Goal: Information Seeking & Learning: Learn about a topic

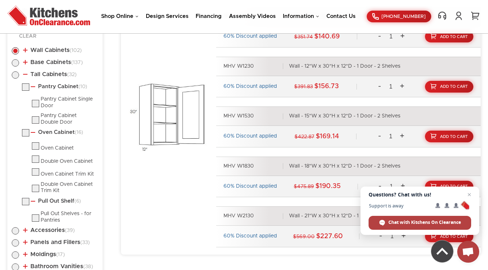
scroll to position [394, 0]
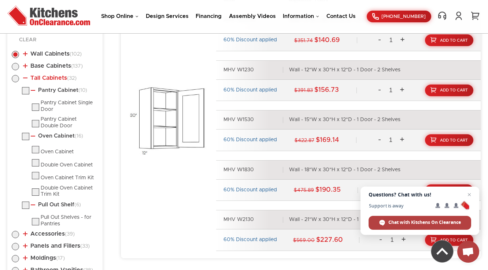
click at [31, 77] on link "Tall Cabinets (32)" at bounding box center [49, 78] width 53 height 6
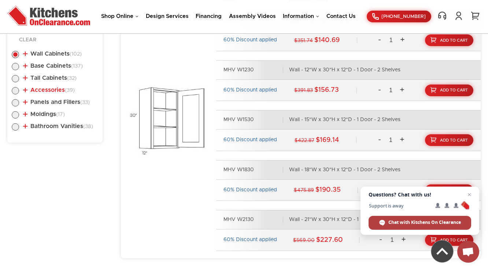
click at [48, 88] on link "Accessories (39)" at bounding box center [49, 90] width 52 height 6
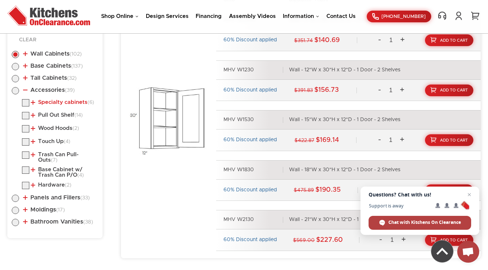
click at [47, 101] on link "Specialty cabinets (6)" at bounding box center [62, 103] width 63 height 6
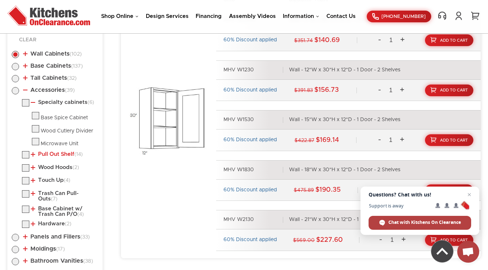
click at [62, 154] on link "Pull Out Shelf (14)" at bounding box center [57, 155] width 52 height 6
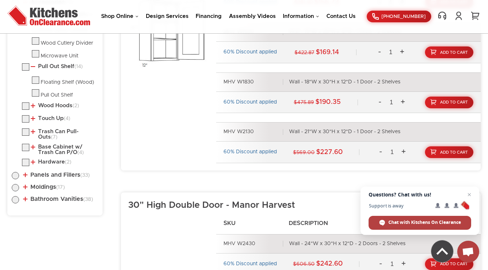
scroll to position [452, 0]
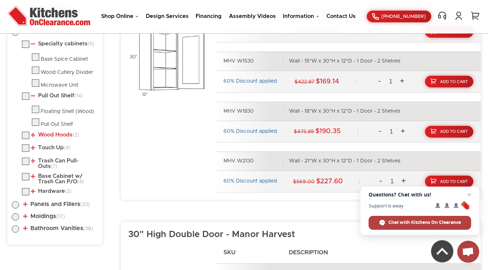
click at [48, 133] on link "Wood Hoods (2)" at bounding box center [55, 135] width 48 height 6
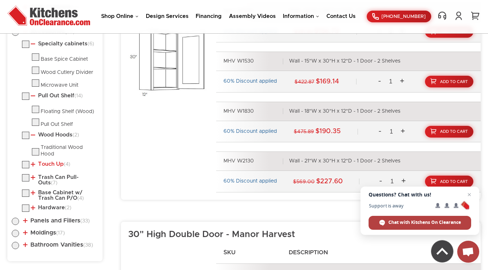
click at [51, 163] on link "Touch Up (4)" at bounding box center [51, 164] width 40 height 6
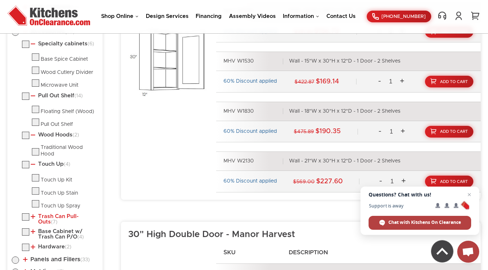
click at [51, 214] on link "Trash Can Pull-Outs (7)" at bounding box center [63, 219] width 64 height 11
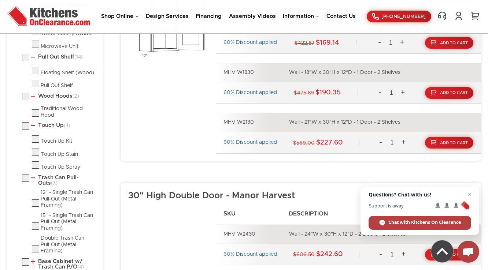
scroll to position [569, 0]
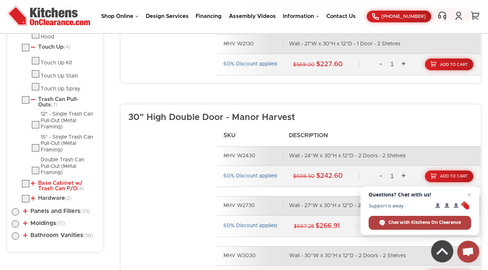
click at [52, 184] on link "Base Cabinet w/ Trash Can P/O (4)" at bounding box center [63, 186] width 64 height 11
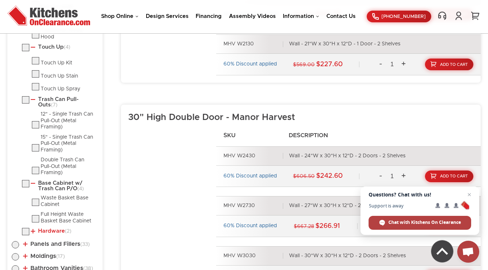
click at [45, 229] on link "Hardware (2)" at bounding box center [51, 232] width 41 height 6
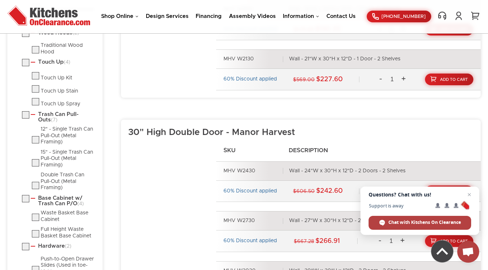
scroll to position [540, 0]
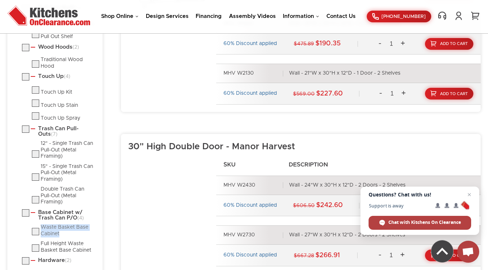
drag, startPoint x: 41, startPoint y: 223, endPoint x: 59, endPoint y: 229, distance: 19.5
click at [59, 229] on div "Waste Basket Base Cabinet" at bounding box center [68, 230] width 55 height 13
checkbox input "false"
radio input "false"
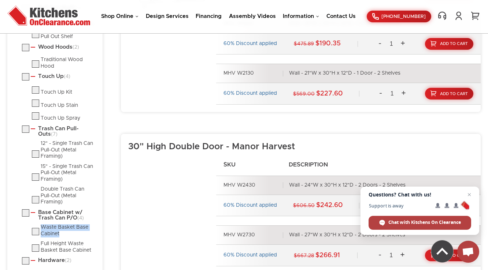
radio input "false"
checkbox input "false"
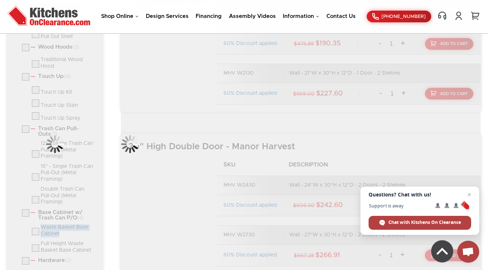
copy div "Waste Basket Base Cabinet"
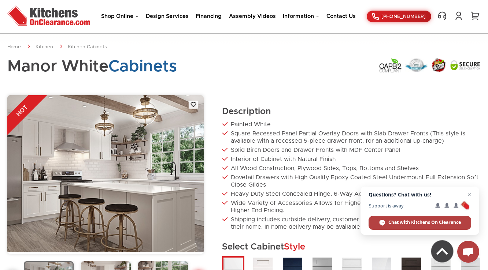
scroll to position [386, 0]
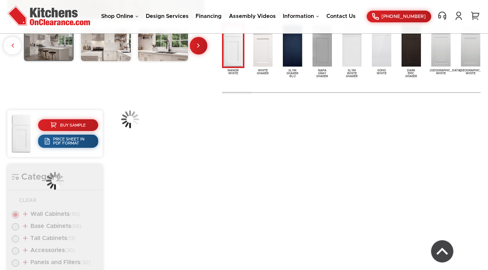
scroll to position [280, 0]
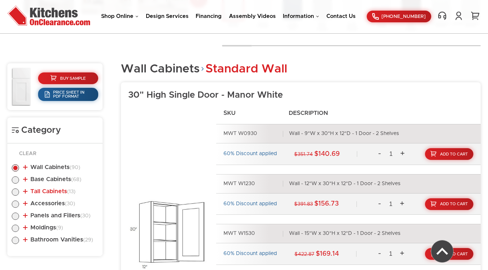
click at [42, 192] on link "Tall Cabinets (13)" at bounding box center [49, 192] width 52 height 6
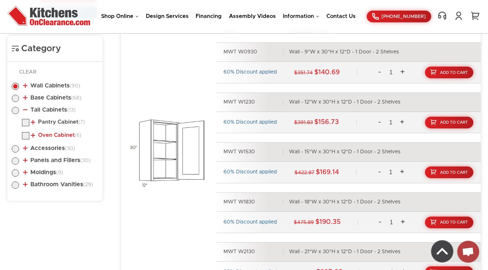
scroll to position [368, 0]
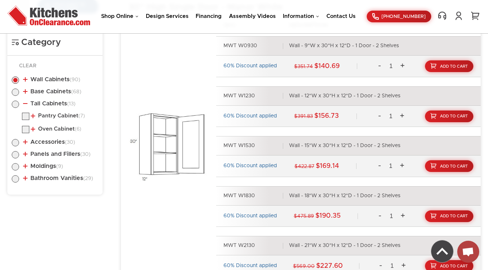
click at [49, 124] on ul "Pantry Cabinet (7) Pantry Cabinet Single Door Pantry Cabinet Double Door (6)" at bounding box center [55, 124] width 86 height 23
click at [49, 126] on link "Oven Cabinet (6)" at bounding box center [56, 129] width 51 height 6
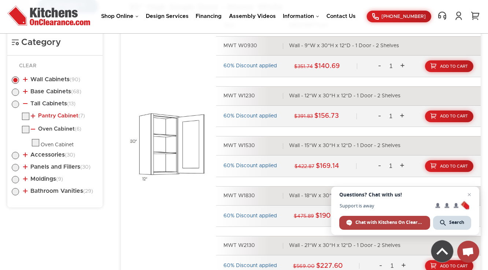
click at [51, 115] on link "Pantry Cabinet (7)" at bounding box center [58, 116] width 54 height 6
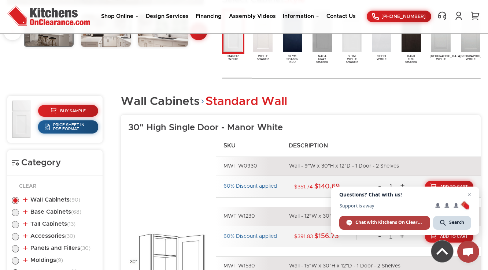
scroll to position [394, 0]
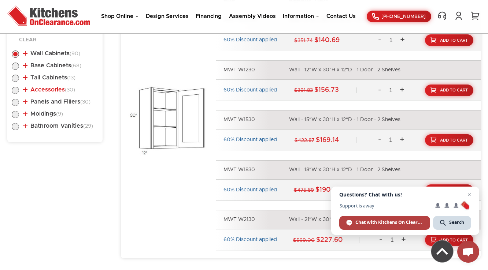
click at [37, 91] on link "Accessories (30)" at bounding box center [49, 90] width 52 height 6
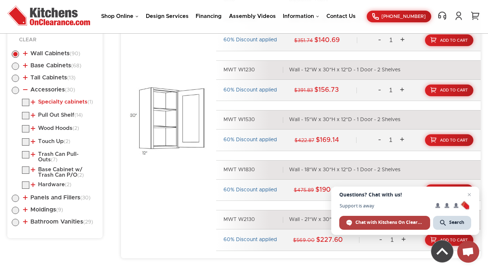
click at [75, 103] on link "Specialty cabinets (1)" at bounding box center [62, 102] width 62 height 6
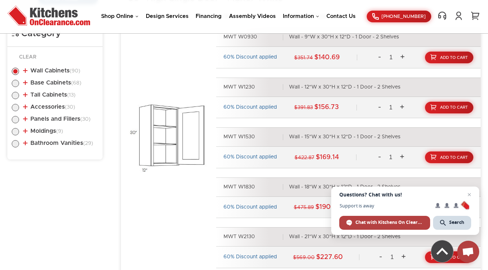
scroll to position [357, 0]
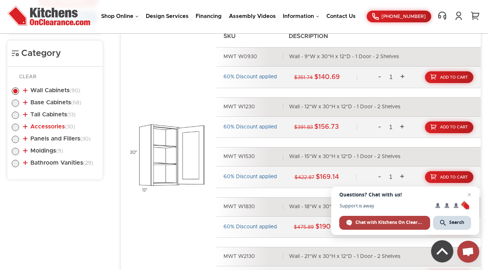
click at [53, 125] on link "Accessories (30)" at bounding box center [49, 127] width 52 height 6
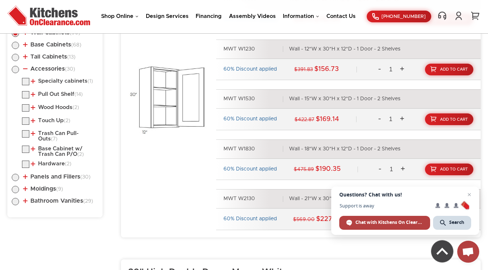
scroll to position [415, 0]
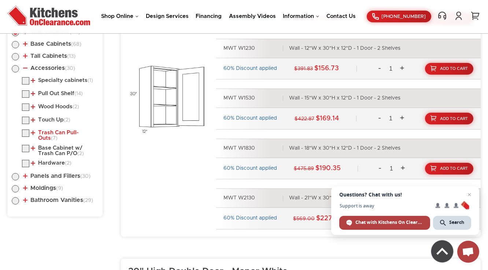
click at [75, 133] on link "Trash Can Pull-Outs (7)" at bounding box center [63, 135] width 64 height 11
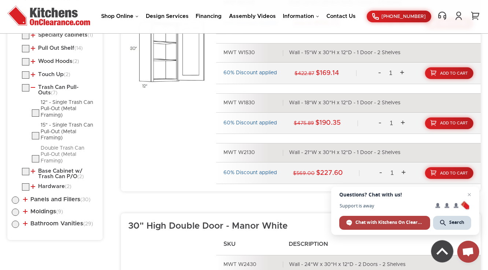
scroll to position [474, 0]
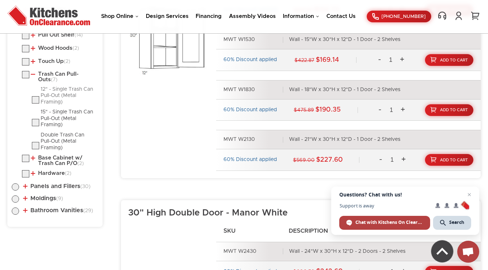
drag, startPoint x: 47, startPoint y: 76, endPoint x: 71, endPoint y: 89, distance: 27.4
click at [47, 76] on link "Trash Can Pull-Outs (7)" at bounding box center [63, 76] width 64 height 11
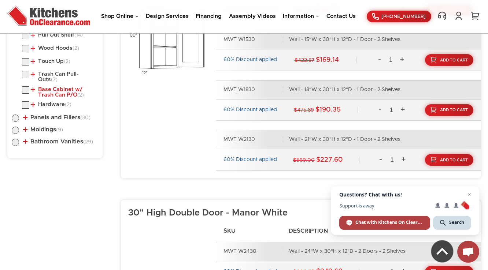
click at [51, 92] on link "Base Cabinet w/ Trash Can P/O (2)" at bounding box center [63, 92] width 64 height 11
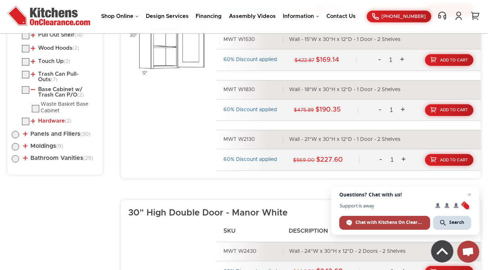
click at [51, 120] on link "Hardware (2)" at bounding box center [51, 121] width 41 height 6
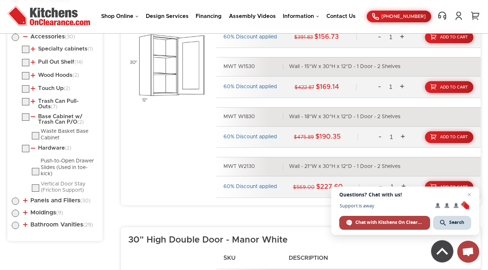
scroll to position [445, 0]
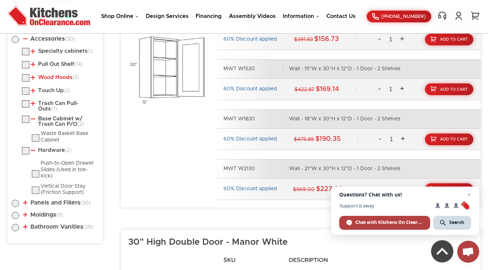
click at [62, 75] on link "Wood Hoods (2)" at bounding box center [55, 78] width 48 height 6
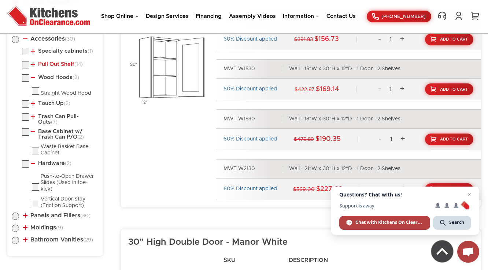
click at [65, 64] on link "Pull Out Shelf (14)" at bounding box center [57, 65] width 52 height 6
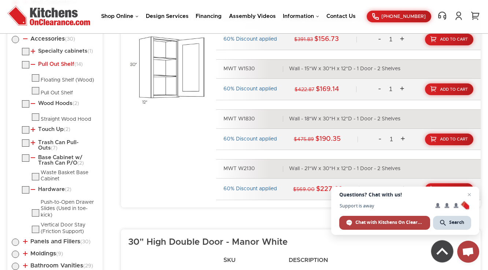
click at [65, 64] on link "Pull Out Shelf (14)" at bounding box center [57, 65] width 52 height 6
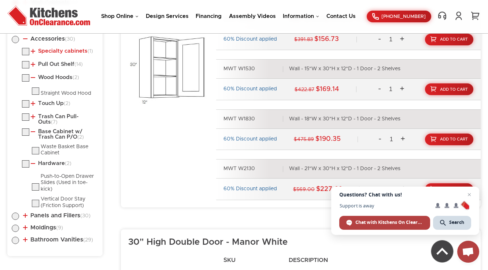
click at [70, 51] on link "Specialty cabinets (1)" at bounding box center [62, 51] width 62 height 6
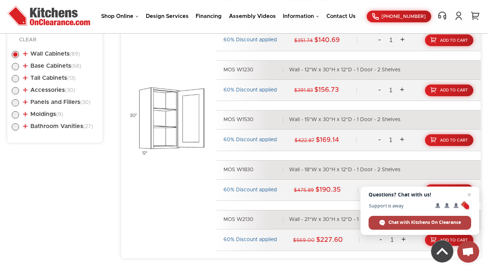
scroll to position [394, 0]
click at [468, 196] on span "Close chat" at bounding box center [469, 194] width 9 height 9
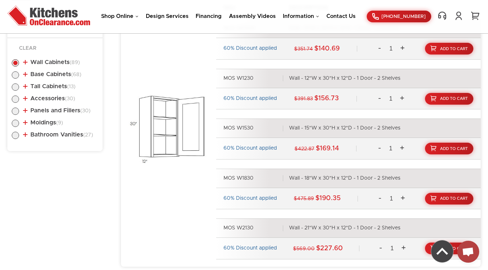
scroll to position [364, 0]
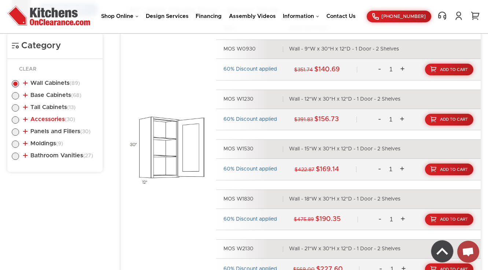
click at [53, 119] on link "Accessories (30)" at bounding box center [49, 119] width 52 height 6
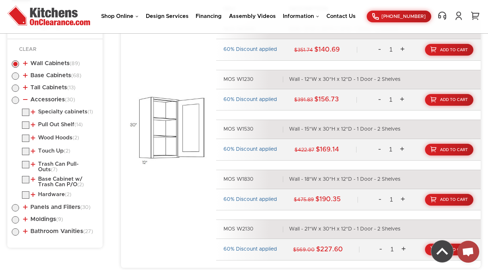
scroll to position [394, 0]
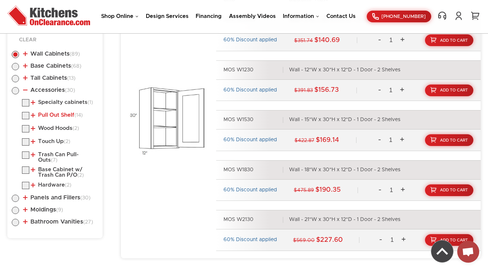
click at [61, 112] on link "Pull Out Shelf (14)" at bounding box center [57, 115] width 52 height 6
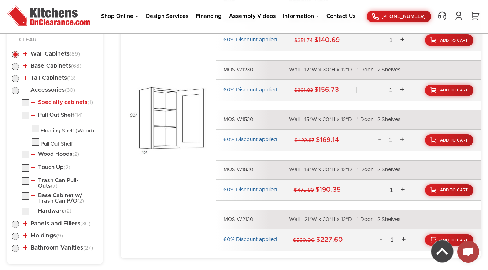
click at [69, 100] on link "Specialty cabinets (1)" at bounding box center [62, 103] width 62 height 6
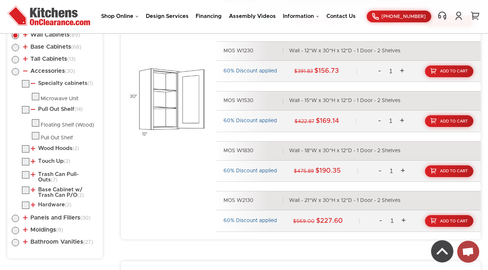
scroll to position [423, 0]
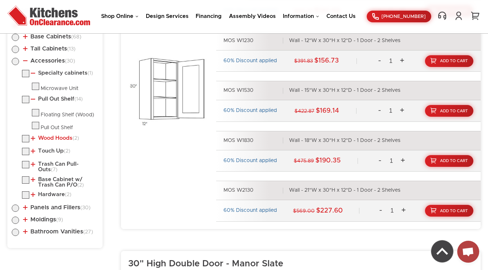
click at [57, 135] on link "Wood Hoods (2)" at bounding box center [55, 138] width 48 height 6
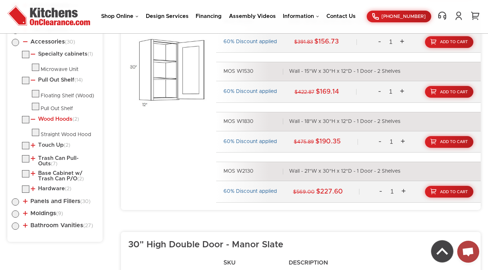
scroll to position [452, 0]
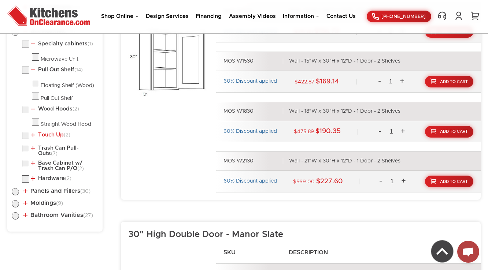
click at [59, 133] on link "Touch Up (2)" at bounding box center [51, 135] width 40 height 6
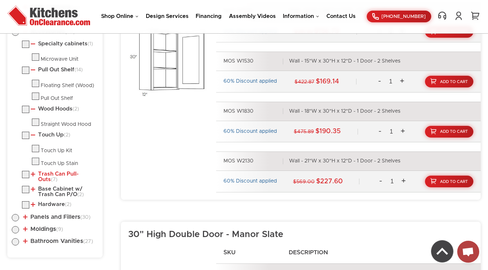
click at [55, 171] on link "Trash Can Pull-Outs (7)" at bounding box center [63, 176] width 64 height 11
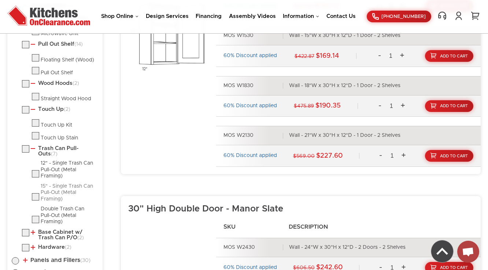
scroll to position [511, 0]
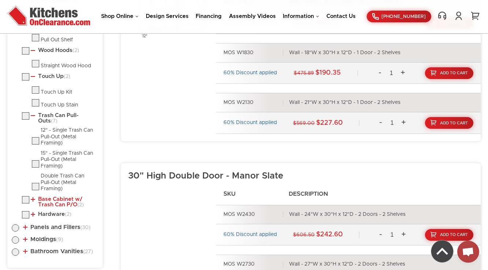
click at [51, 199] on link "Base Cabinet w/ Trash Can P/O (2)" at bounding box center [63, 202] width 64 height 11
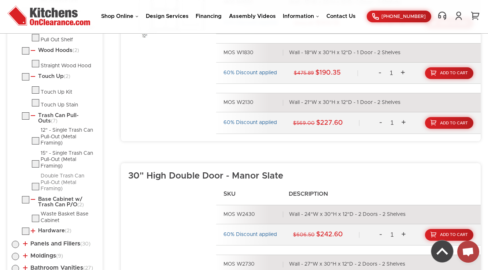
scroll to position [540, 0]
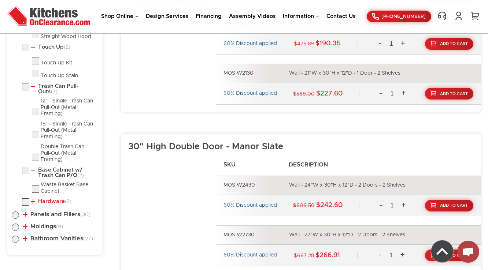
click at [54, 199] on link "Hardware (2)" at bounding box center [51, 202] width 41 height 6
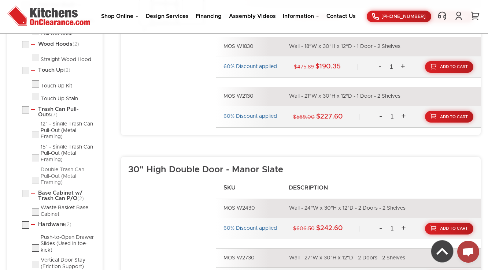
scroll to position [511, 0]
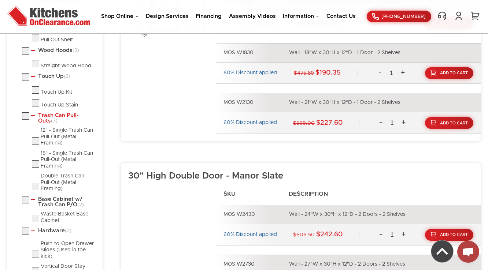
click at [41, 113] on link "Trash Can Pull-Outs (7)" at bounding box center [63, 118] width 64 height 11
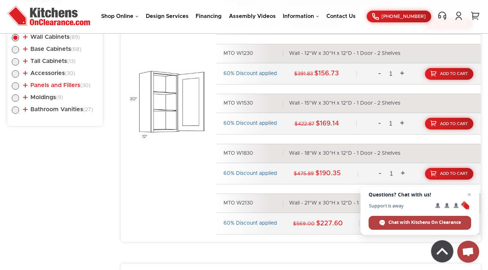
scroll to position [439, 0]
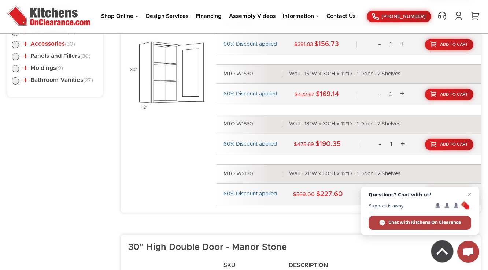
click at [52, 45] on link "Accessories (30)" at bounding box center [49, 44] width 52 height 6
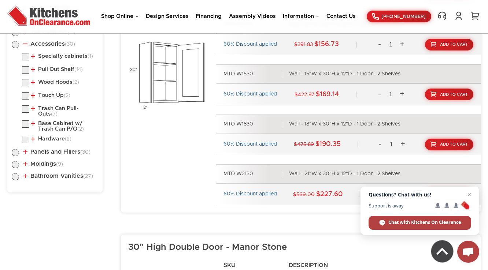
click at [56, 59] on li "Specialty cabinets (1) Microwave Unit" at bounding box center [60, 58] width 76 height 10
click at [63, 56] on link "Specialty cabinets (1)" at bounding box center [62, 56] width 62 height 6
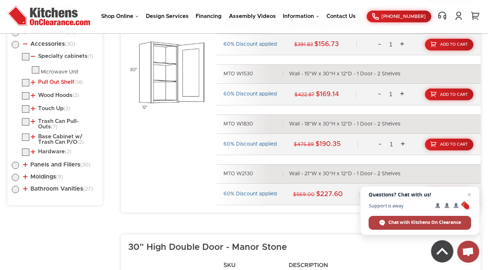
click at [59, 81] on link "Pull Out Shelf (14)" at bounding box center [57, 82] width 52 height 6
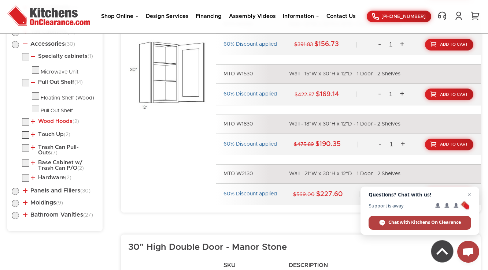
click at [51, 119] on link "Wood Hoods (2)" at bounding box center [55, 122] width 48 height 6
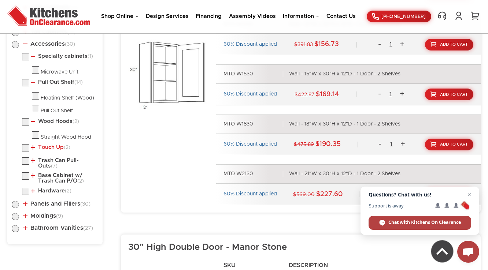
click at [48, 145] on link "Touch Up (2)" at bounding box center [51, 148] width 40 height 6
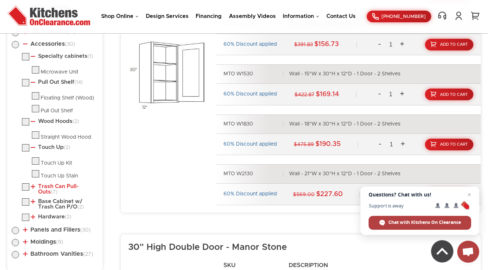
click at [50, 184] on link "Trash Can Pull-Outs (7)" at bounding box center [63, 189] width 64 height 11
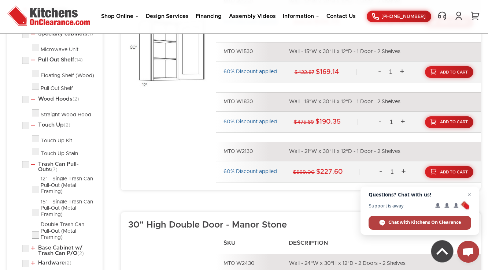
scroll to position [498, 0]
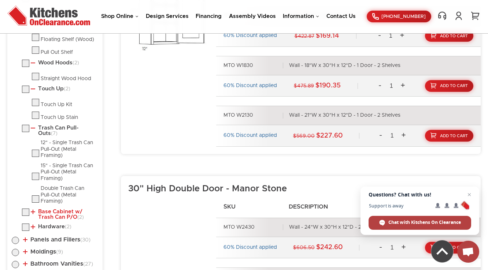
click at [48, 209] on link "Base Cabinet w/ Trash Can P/O (2)" at bounding box center [63, 214] width 64 height 11
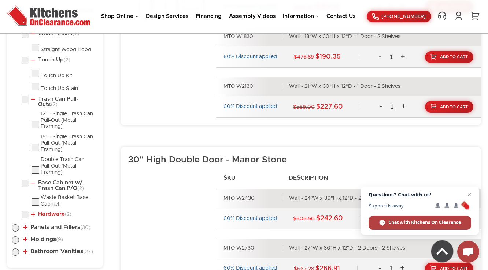
scroll to position [527, 0]
click at [48, 211] on link "Hardware (2)" at bounding box center [51, 214] width 41 height 6
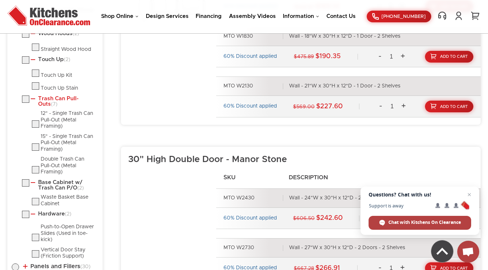
click at [56, 97] on link "Trash Can Pull-Outs (7)" at bounding box center [63, 101] width 64 height 11
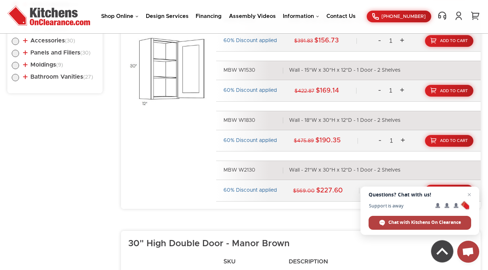
scroll to position [439, 0]
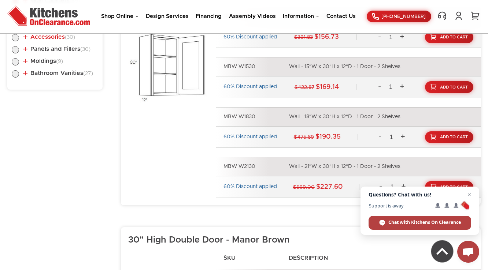
click at [47, 37] on link "Accessories (30)" at bounding box center [49, 37] width 52 height 6
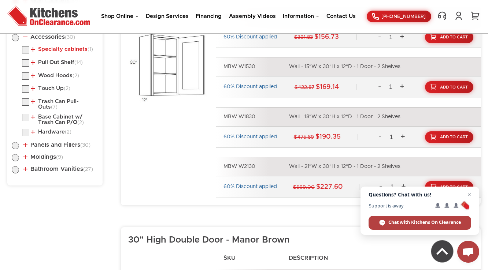
click at [55, 48] on link "Specialty cabinets (1)" at bounding box center [62, 50] width 62 height 6
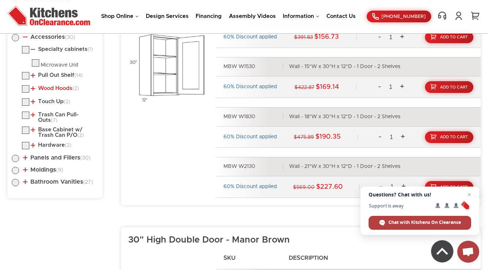
click at [57, 86] on link "Wood Hoods (2)" at bounding box center [55, 89] width 48 height 6
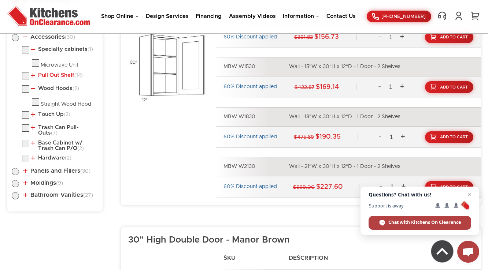
click at [59, 73] on link "Pull Out Shelf (14)" at bounding box center [57, 76] width 52 height 6
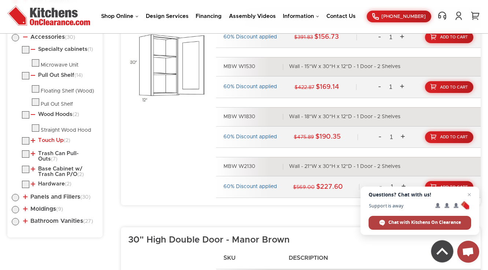
click at [52, 139] on link "Touch Up (2)" at bounding box center [51, 141] width 40 height 6
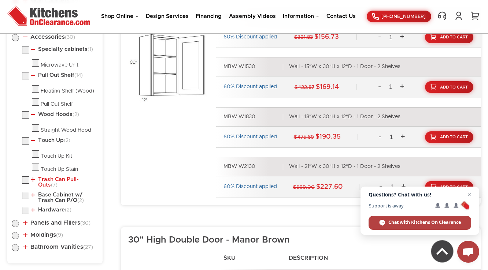
click at [52, 177] on link "Trash Can Pull-Outs (7)" at bounding box center [63, 182] width 64 height 11
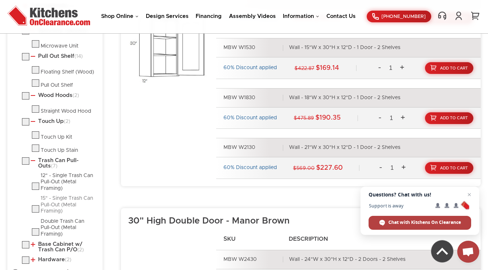
scroll to position [469, 0]
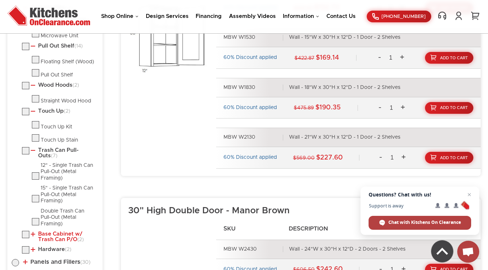
click at [48, 234] on link "Base Cabinet w/ Trash Can P/O (2)" at bounding box center [63, 236] width 64 height 11
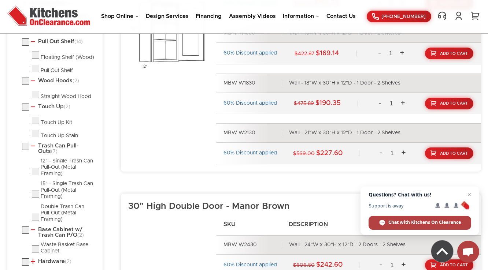
scroll to position [527, 0]
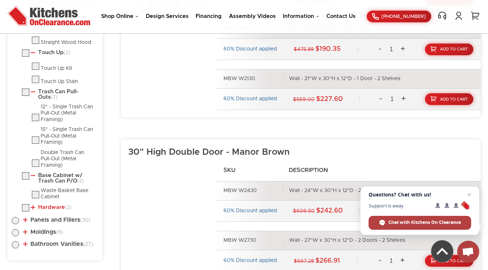
click at [47, 205] on link "Hardware (2)" at bounding box center [51, 208] width 41 height 6
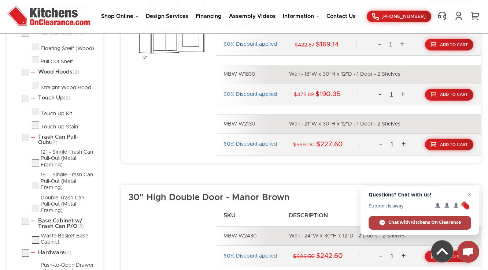
scroll to position [469, 0]
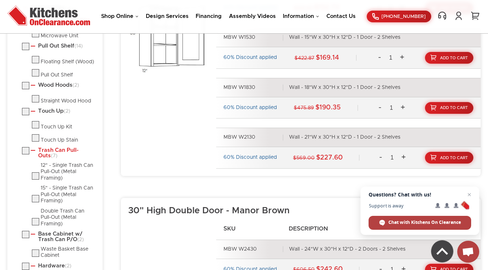
click at [64, 150] on link "Trash Can Pull-Outs (7)" at bounding box center [63, 153] width 64 height 11
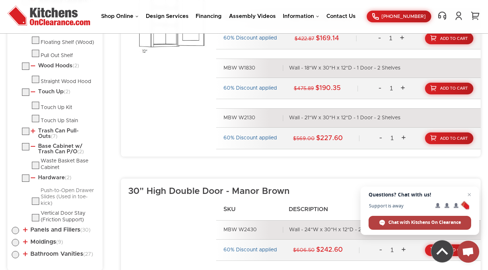
scroll to position [498, 0]
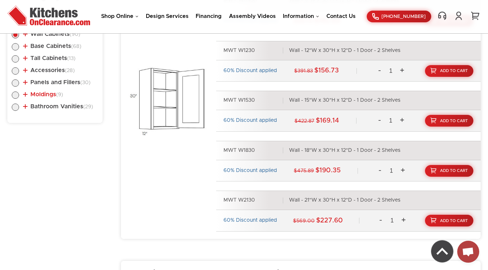
scroll to position [397, 0]
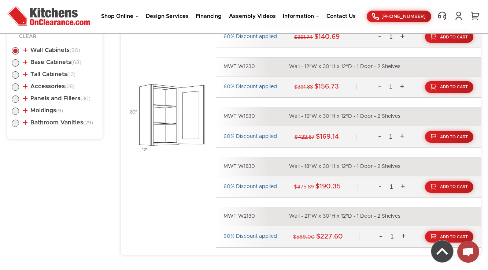
click at [43, 100] on link "Panels and Fillers (30)" at bounding box center [56, 99] width 67 height 6
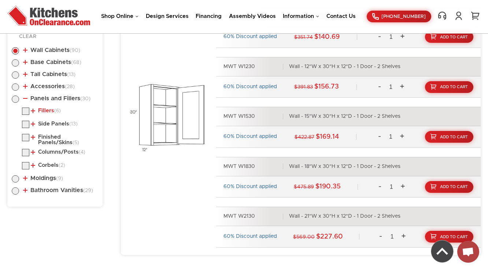
click at [57, 110] on span "(6)" at bounding box center [57, 110] width 7 height 5
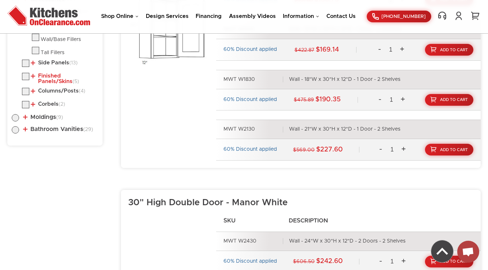
scroll to position [485, 0]
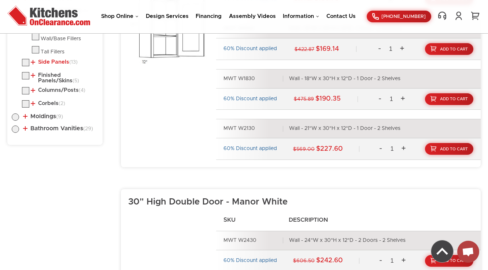
click at [60, 59] on link "Side Panels (13)" at bounding box center [54, 62] width 47 height 6
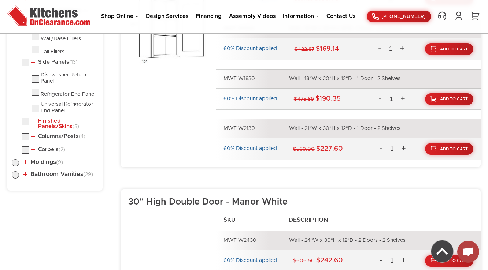
click at [50, 122] on link "Finished Panels/Skins (5)" at bounding box center [63, 123] width 64 height 11
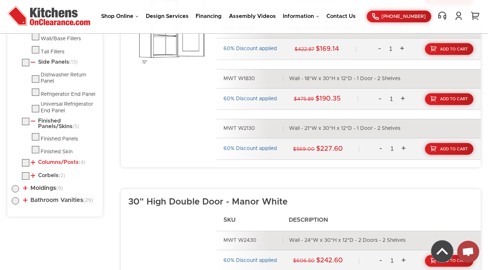
click at [57, 163] on link "Columns/Posts (4)" at bounding box center [58, 163] width 55 height 6
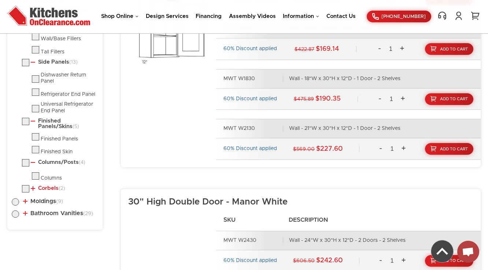
click at [51, 190] on link "Corbels (2)" at bounding box center [48, 189] width 34 height 6
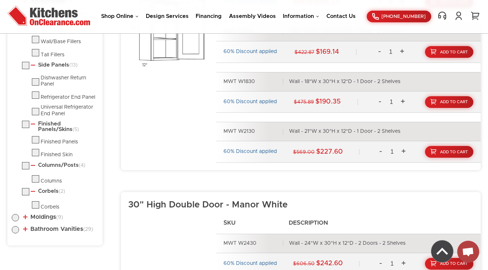
scroll to position [397, 0]
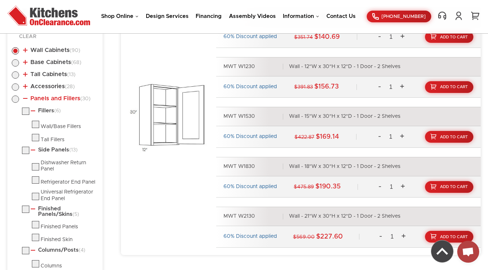
click at [48, 99] on link "Panels and Fillers (30)" at bounding box center [56, 99] width 67 height 6
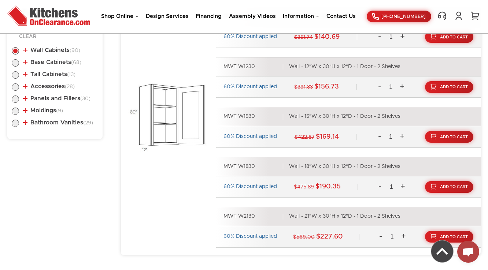
scroll to position [456, 0]
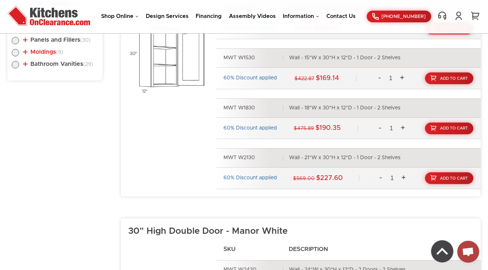
click at [50, 54] on link "Moldings (9)" at bounding box center [43, 52] width 40 height 6
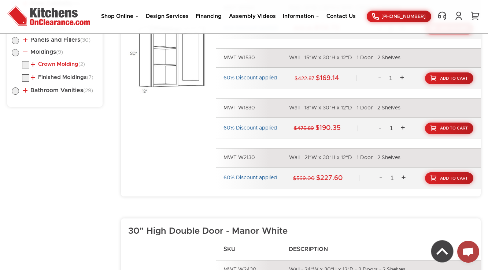
click at [50, 62] on link "Crown Molding (2)" at bounding box center [58, 65] width 54 height 6
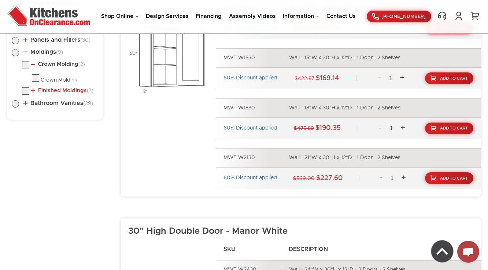
click at [50, 88] on link "Finished Moldings (7)" at bounding box center [62, 91] width 63 height 6
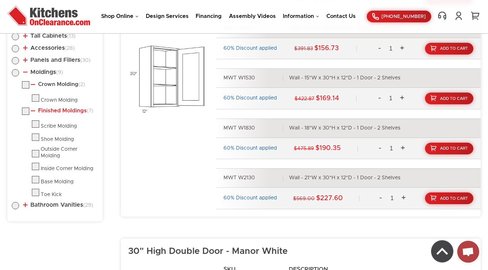
scroll to position [426, 0]
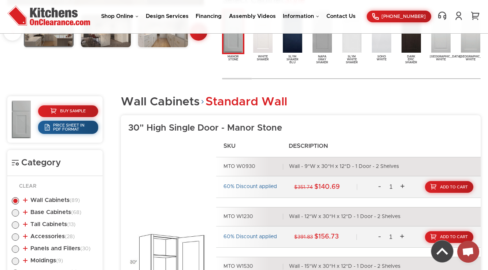
scroll to position [393, 0]
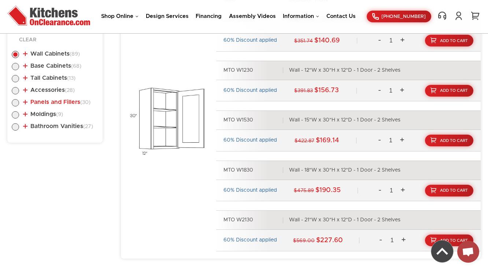
click at [48, 99] on link "Panels and Fillers (30)" at bounding box center [56, 102] width 67 height 6
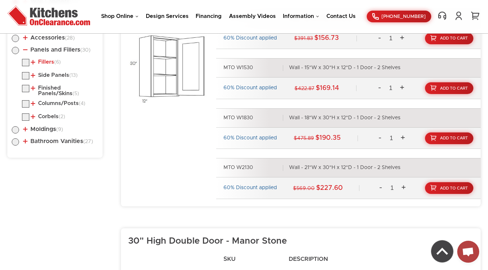
scroll to position [452, 0]
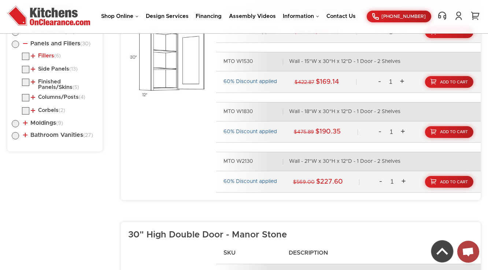
click at [49, 54] on link "Fillers (6)" at bounding box center [46, 56] width 30 height 6
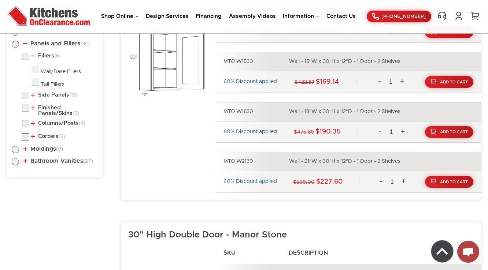
click at [56, 96] on li "Side Panels (13) Dishwasher Return Panel Refrigerator End Panel" at bounding box center [60, 97] width 76 height 10
click at [60, 92] on link "Side Panels (13)" at bounding box center [54, 95] width 47 height 6
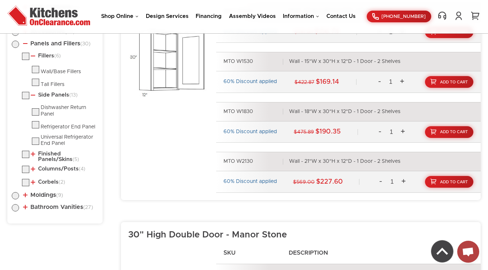
click at [53, 159] on link "Finished Panels/Skins (5)" at bounding box center [63, 156] width 64 height 11
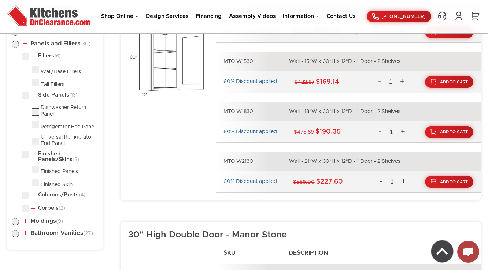
scroll to position [540, 0]
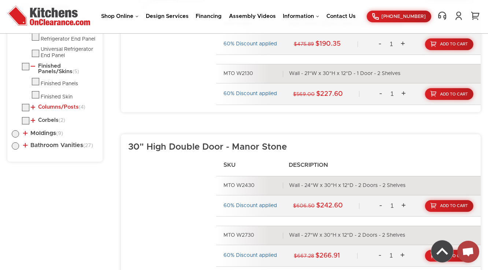
click at [54, 108] on link "Columns/Posts (4)" at bounding box center [58, 107] width 55 height 6
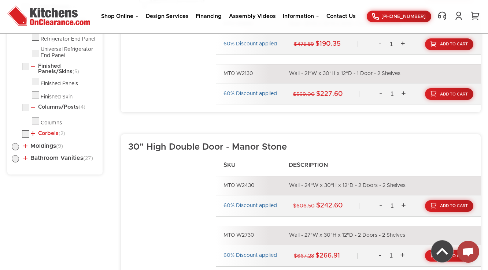
click at [49, 135] on link "Corbels (2)" at bounding box center [48, 134] width 34 height 6
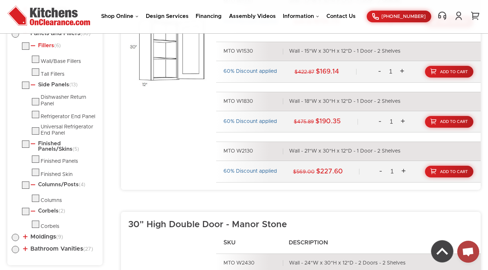
scroll to position [452, 0]
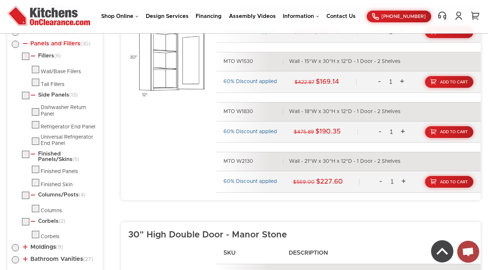
click at [51, 42] on link "Panels and Fillers (30)" at bounding box center [56, 44] width 67 height 6
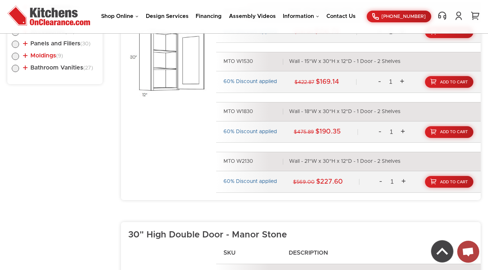
click at [45, 54] on link "Moldings (9)" at bounding box center [43, 56] width 40 height 6
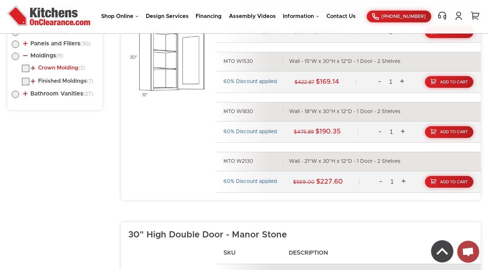
click at [50, 65] on link "Crown Molding (2)" at bounding box center [58, 68] width 54 height 6
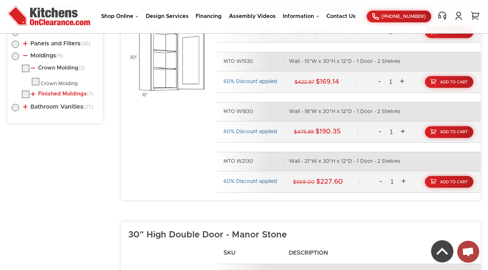
click at [48, 94] on link "Finished Moldings (7)" at bounding box center [62, 94] width 63 height 6
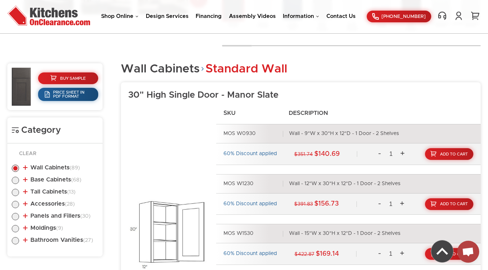
scroll to position [426, 0]
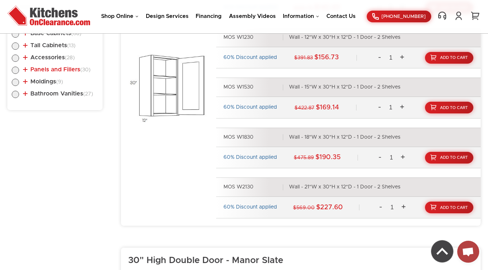
click at [56, 69] on link "Panels and Fillers (30)" at bounding box center [56, 70] width 67 height 6
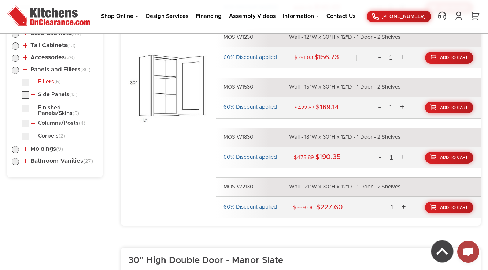
click at [53, 81] on link "Fillers (6)" at bounding box center [46, 82] width 30 height 6
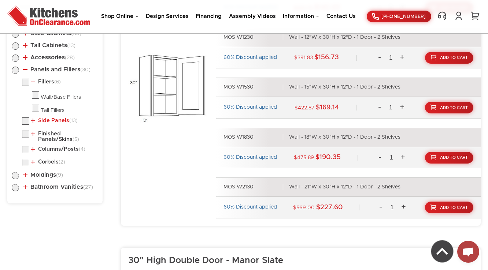
click at [52, 122] on link "Side Panels (13)" at bounding box center [54, 121] width 47 height 6
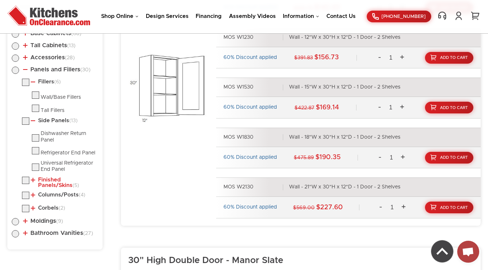
click at [49, 181] on link "Finished Panels/Skins (5)" at bounding box center [63, 182] width 64 height 11
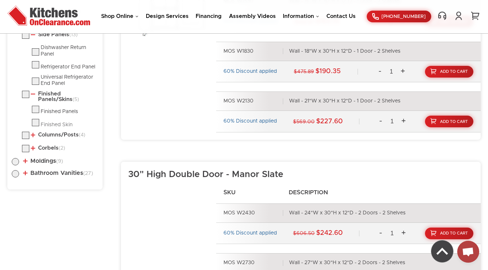
scroll to position [514, 0]
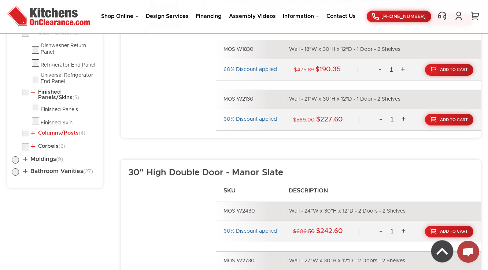
click at [50, 134] on link "Columns/Posts (4)" at bounding box center [58, 133] width 55 height 6
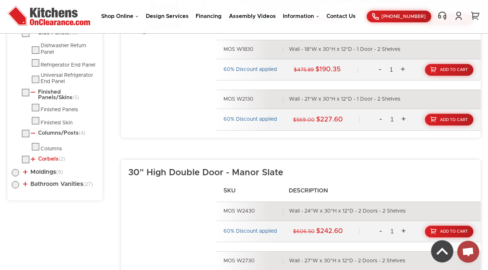
click at [48, 161] on link "Corbels (2)" at bounding box center [48, 159] width 34 height 6
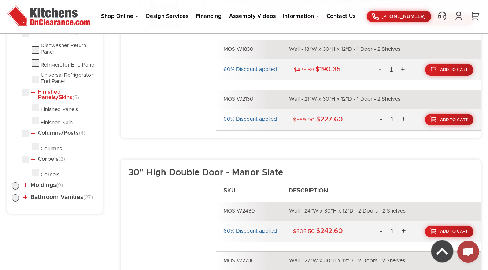
click at [45, 95] on link "Finished Panels/Skins (5)" at bounding box center [63, 94] width 64 height 11
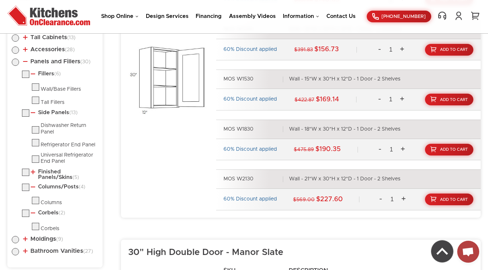
scroll to position [426, 0]
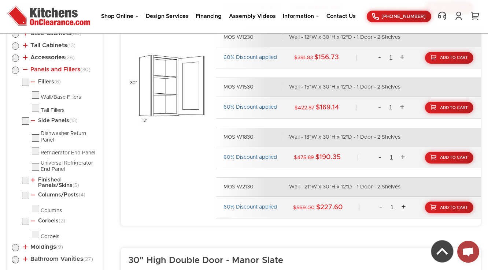
click at [50, 67] on link "Panels and Fillers (30)" at bounding box center [56, 70] width 67 height 6
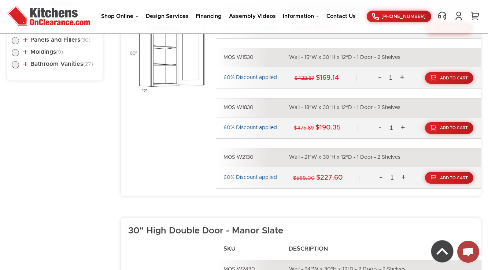
scroll to position [456, 0]
click at [50, 52] on link "Moldings (9)" at bounding box center [43, 52] width 40 height 6
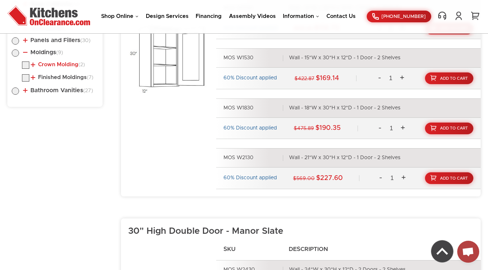
click at [50, 62] on link "Crown Molding (2)" at bounding box center [58, 65] width 54 height 6
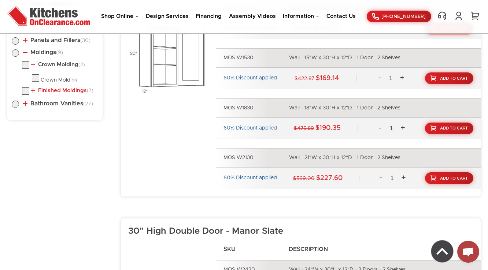
click at [47, 89] on link "Finished Moldings (7)" at bounding box center [62, 91] width 63 height 6
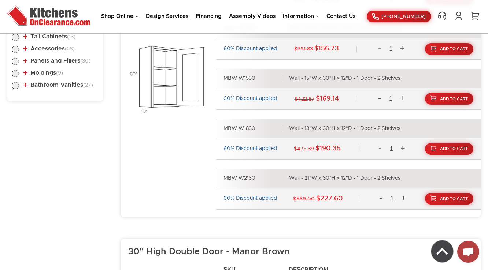
scroll to position [335, 0]
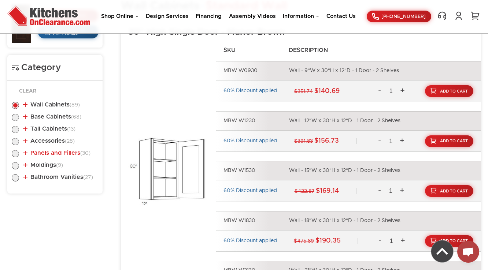
click at [45, 152] on link "Panels and Fillers (30)" at bounding box center [56, 153] width 67 height 6
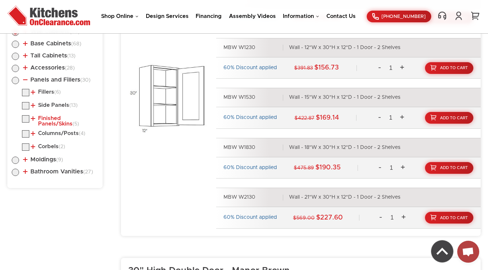
scroll to position [423, 0]
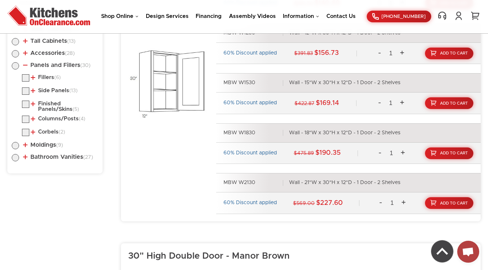
click at [57, 72] on li "Panels and Fillers (30) Fillers (6) Wall/Base Fillers Tall Fillers (13) (5)" at bounding box center [55, 100] width 86 height 76
click at [54, 78] on link "Fillers (6)" at bounding box center [46, 78] width 30 height 6
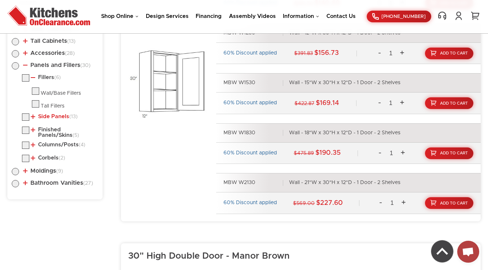
click at [56, 117] on link "Side Panels (13)" at bounding box center [54, 117] width 47 height 6
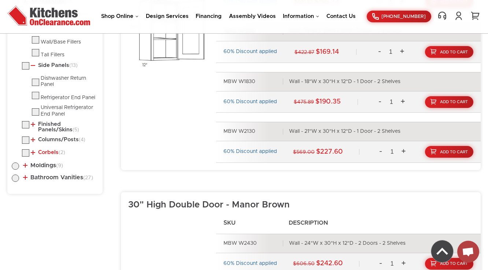
scroll to position [511, 0]
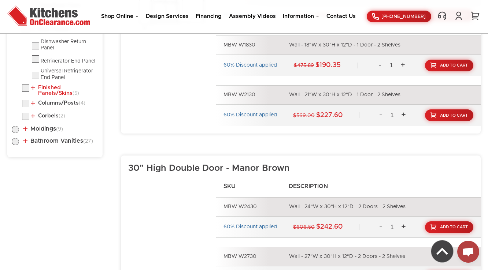
click at [53, 96] on link "Finished Panels/Skins (5)" at bounding box center [63, 90] width 64 height 11
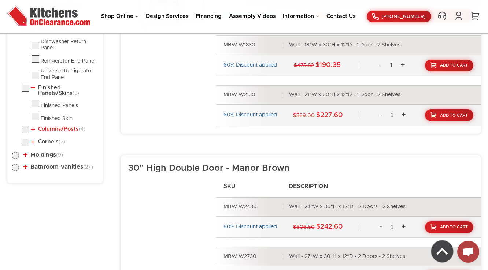
click at [58, 129] on link "Columns/Posts (4)" at bounding box center [58, 129] width 55 height 6
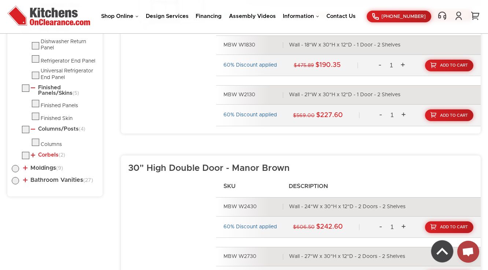
click at [48, 156] on link "Corbels (2)" at bounding box center [48, 155] width 34 height 6
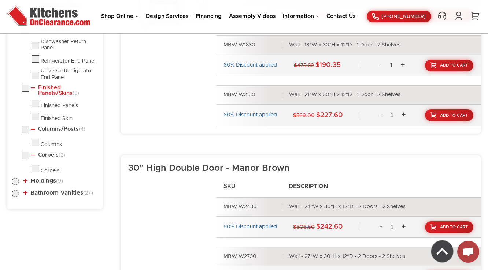
click at [50, 92] on link "Finished Panels/Skins (5)" at bounding box center [63, 90] width 64 height 11
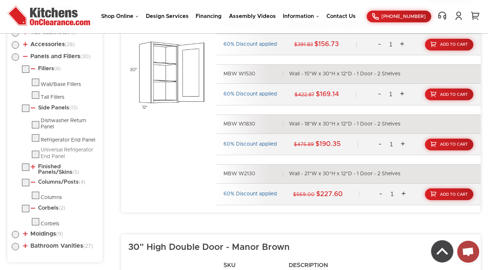
scroll to position [423, 0]
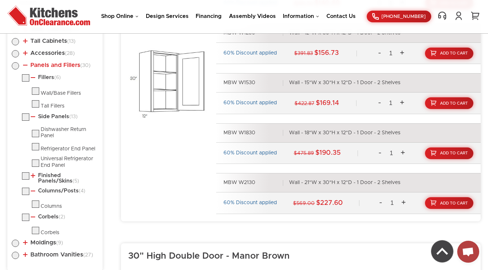
click at [52, 64] on link "Panels and Fillers (30)" at bounding box center [56, 65] width 67 height 6
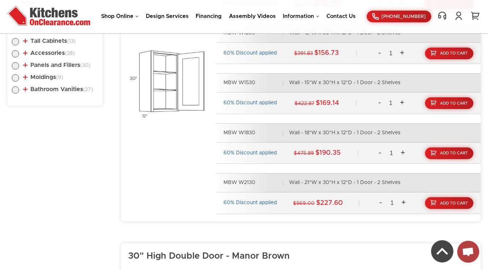
click at [42, 81] on li "Moldings (9) Crown Molding (2) Crown Molding (7) Toe Kick" at bounding box center [55, 78] width 86 height 8
click at [45, 79] on link "Moldings (9)" at bounding box center [43, 77] width 40 height 6
click at [46, 92] on link "Crown Molding (2)" at bounding box center [58, 90] width 54 height 6
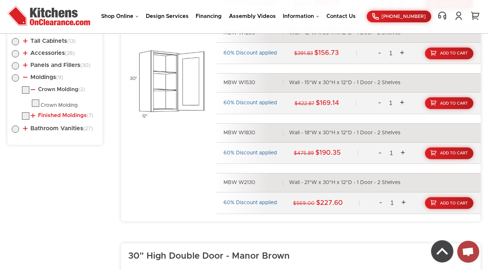
click at [48, 116] on link "Finished Moldings (7)" at bounding box center [62, 116] width 63 height 6
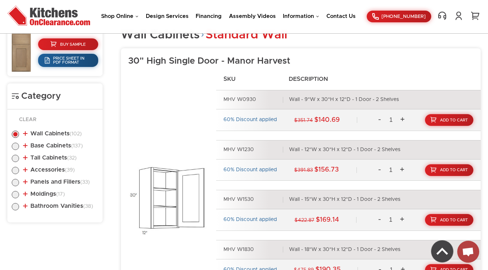
scroll to position [423, 0]
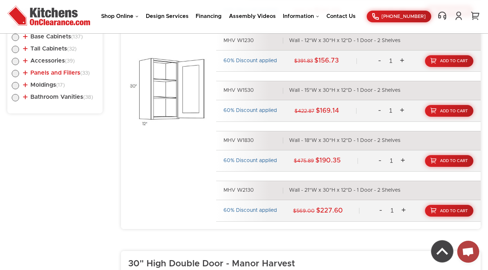
click at [48, 75] on link "Panels and Fillers (33)" at bounding box center [56, 73] width 67 height 6
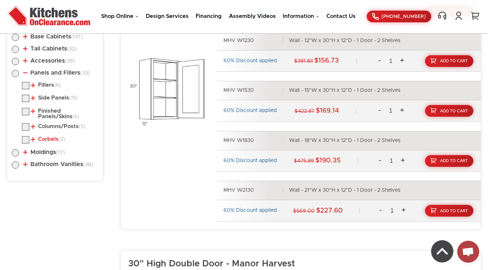
click at [51, 137] on link "Corbels (2)" at bounding box center [48, 140] width 34 height 6
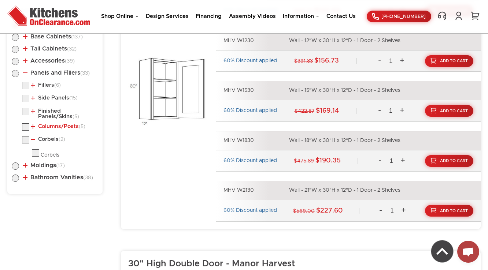
click at [51, 126] on link "Columns/Posts (5)" at bounding box center [58, 127] width 55 height 6
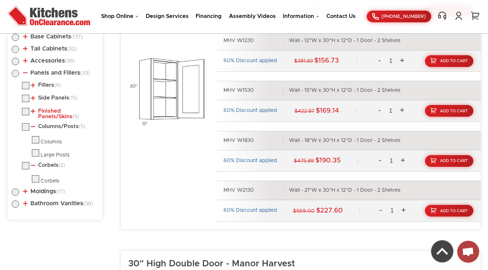
click at [52, 114] on link "Finished Panels/Skins (5)" at bounding box center [63, 113] width 64 height 11
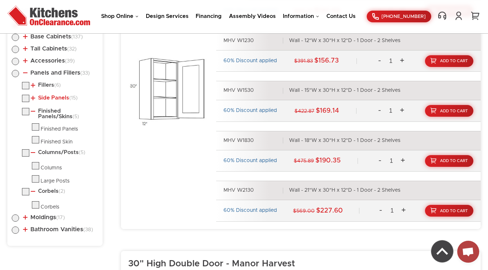
click at [41, 96] on link "Side Panels (15)" at bounding box center [54, 98] width 47 height 6
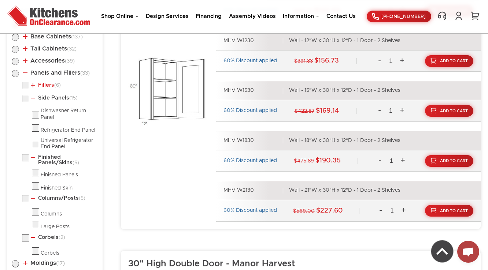
click at [50, 83] on link "Fillers (6)" at bounding box center [46, 85] width 30 height 6
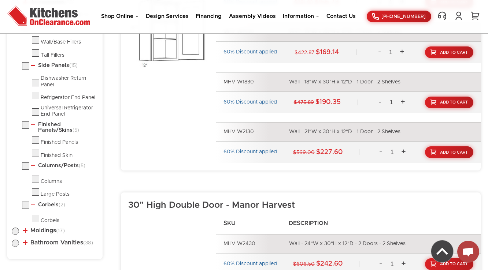
scroll to position [452, 0]
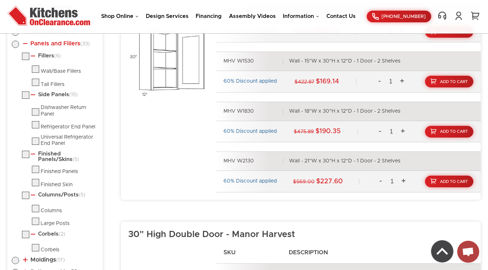
click at [54, 42] on link "Panels and Fillers (33)" at bounding box center [56, 44] width 67 height 6
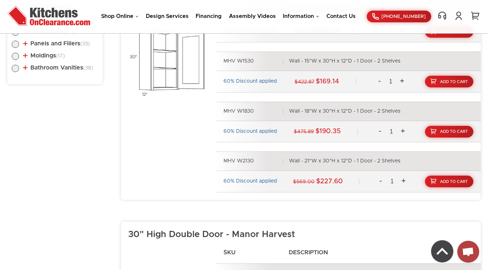
click at [43, 58] on li "Moldings (17) Crown Molding (6) Crown Molding Royal Crown Molding" at bounding box center [55, 57] width 86 height 8
click at [51, 57] on link "Moldings (17)" at bounding box center [44, 56] width 42 height 6
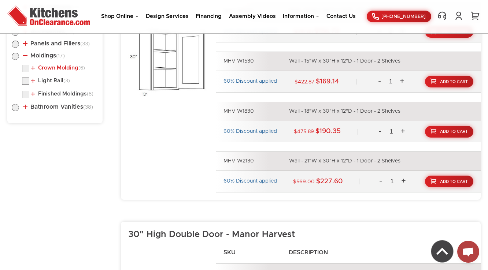
click at [47, 66] on link "Crown Molding (6)" at bounding box center [58, 68] width 54 height 6
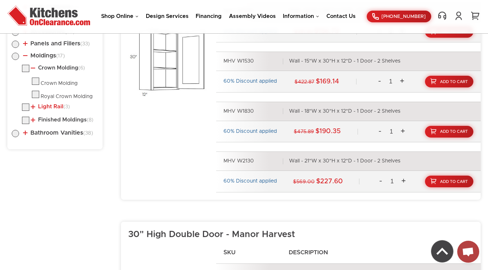
click at [40, 107] on link "Light Rail (3)" at bounding box center [50, 107] width 39 height 6
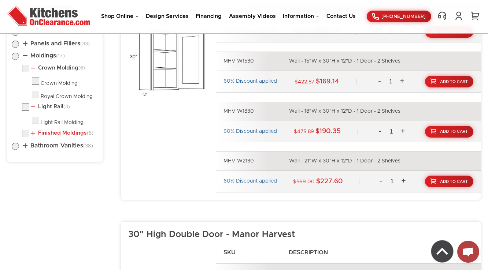
click at [45, 130] on link "Finished Moldings (8)" at bounding box center [62, 133] width 63 height 6
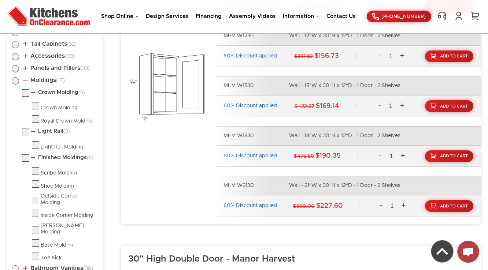
scroll to position [423, 0]
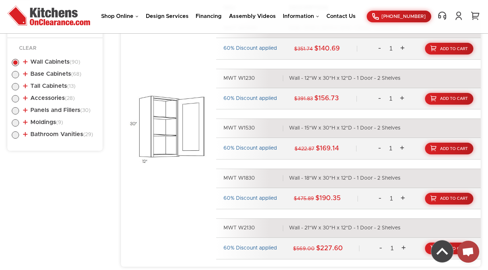
scroll to position [386, 0]
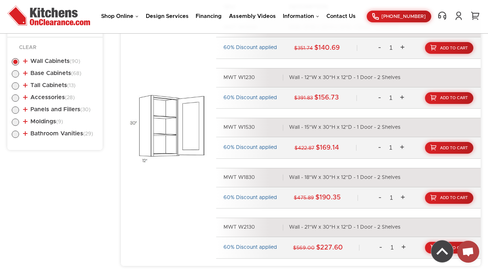
click at [37, 119] on li "Moldings (9) Crown Molding (2) Crown Molding (7) Toe Kick" at bounding box center [55, 123] width 86 height 8
click at [41, 123] on link "Moldings (9)" at bounding box center [43, 122] width 40 height 6
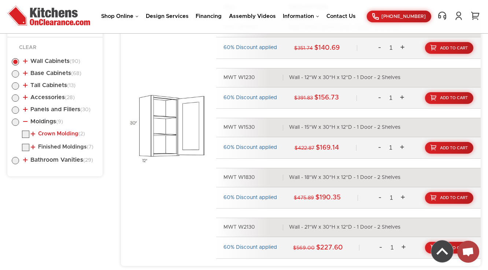
click at [47, 135] on link "Crown Molding (2)" at bounding box center [58, 134] width 54 height 6
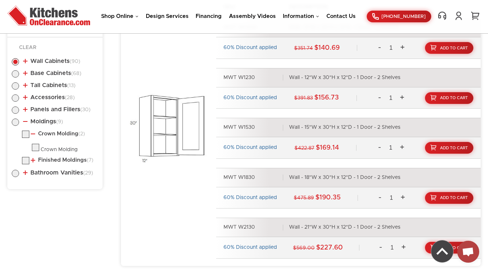
click at [56, 155] on ul "Crown Molding (2) Crown Molding Finished Moldings (7)" at bounding box center [55, 149] width 86 height 36
click at [54, 155] on ul "Crown Molding (2) Crown Molding Finished Moldings (7)" at bounding box center [55, 149] width 86 height 36
click at [53, 158] on link "Finished Moldings (7)" at bounding box center [62, 160] width 63 height 6
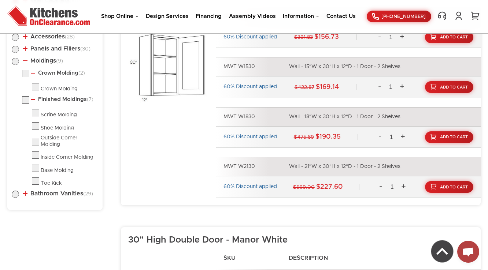
scroll to position [445, 0]
